Goal: Communication & Community: Answer question/provide support

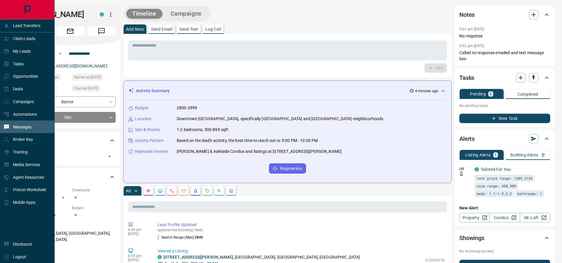
click at [25, 127] on p "Messages" at bounding box center [22, 127] width 19 height 5
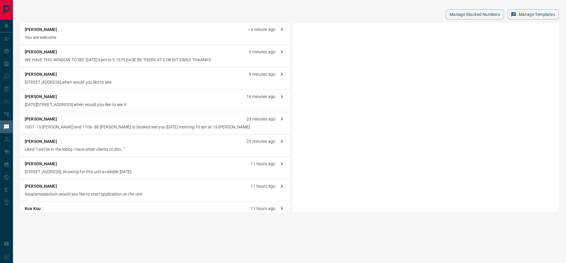
click at [54, 31] on p "[PERSON_NAME]" at bounding box center [41, 30] width 32 height 6
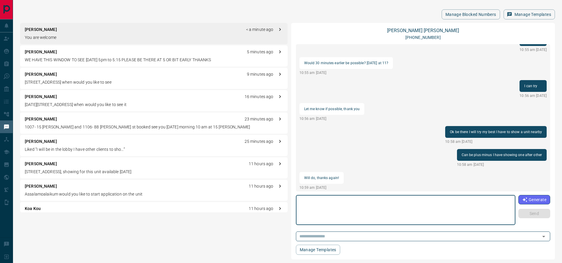
scroll to position [242, 0]
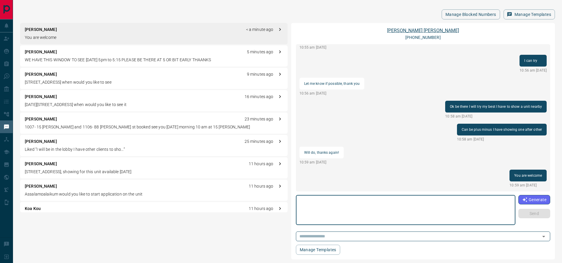
click at [412, 30] on link "[PERSON_NAME]" at bounding box center [423, 31] width 72 height 6
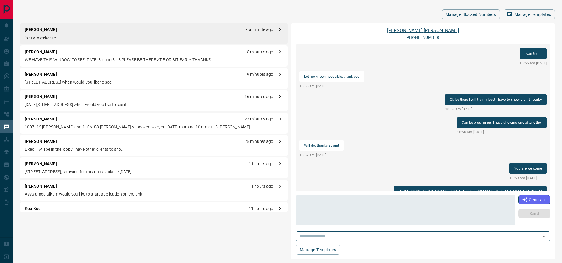
scroll to position [426, 0]
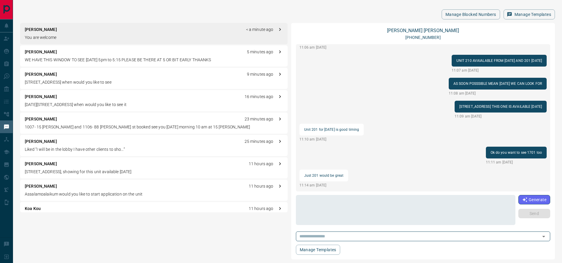
click at [47, 119] on p "[PERSON_NAME]" at bounding box center [41, 119] width 32 height 6
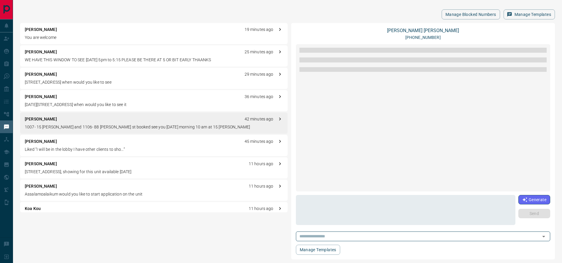
scroll to position [588, 0]
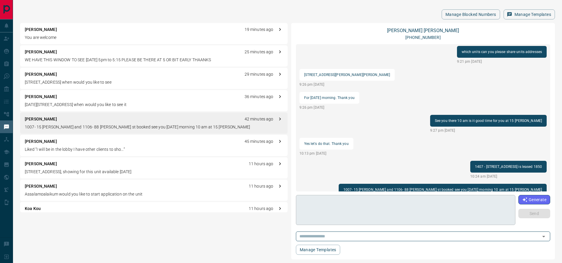
click at [327, 203] on textarea at bounding box center [405, 210] width 211 height 25
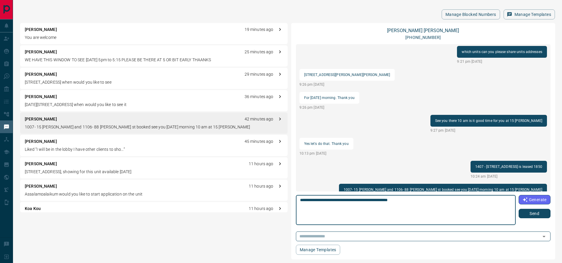
type textarea "**********"
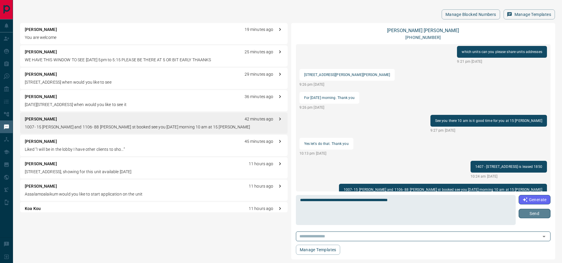
click at [535, 215] on button "Send" at bounding box center [534, 213] width 32 height 9
